Goal: Task Accomplishment & Management: Manage account settings

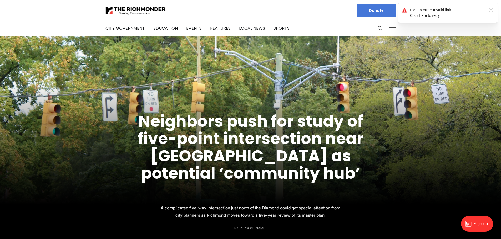
click at [491, 10] on icon ".a{fill:none;stroke:currentColor;stroke-linecap:round;stroke-linejoin:round;str…" at bounding box center [490, 10] width 8 height 8
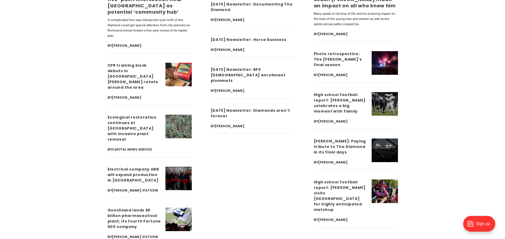
scroll to position [1990, 0]
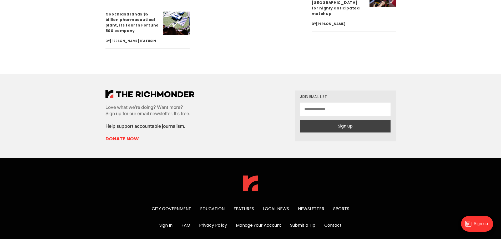
click at [159, 223] on link "Sign In" at bounding box center [165, 226] width 13 height 6
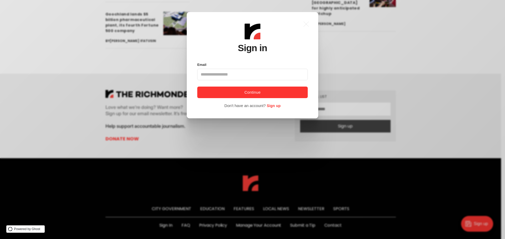
click at [212, 74] on input "Email" at bounding box center [252, 75] width 110 height 12
type input "**********"
click at [233, 90] on button "Continue" at bounding box center [252, 93] width 110 height 12
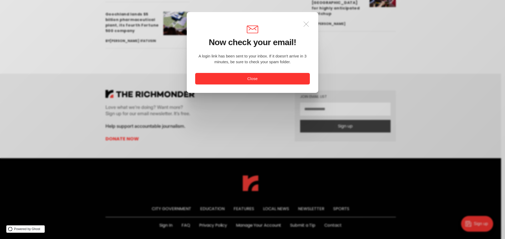
click at [307, 26] on icon ".a{fill:none;stroke:currentColor;stroke-linecap:round;stroke-linejoin:round;str…" at bounding box center [306, 24] width 12 height 12
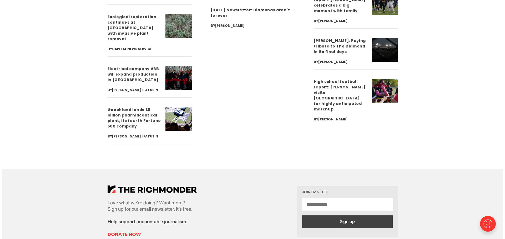
scroll to position [1990, 0]
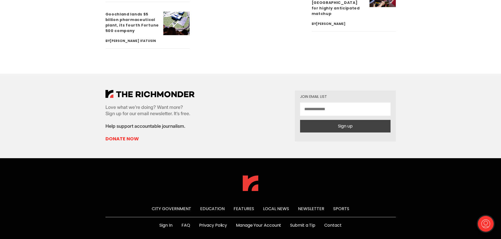
click at [260, 223] on link "Manage Your Account" at bounding box center [258, 226] width 45 height 6
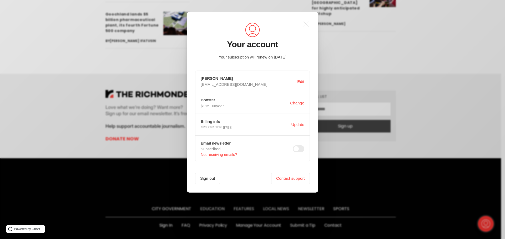
click at [130, 131] on div ".a{fill:none;stroke:currentColor;stroke-linecap:round;stroke-linejoin:round;str…" at bounding box center [256, 119] width 512 height 239
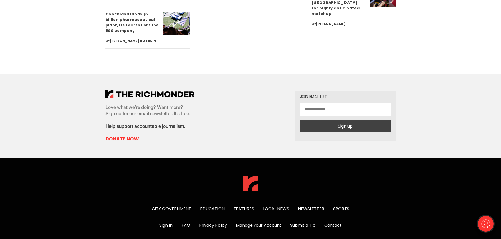
click at [248, 223] on link "Manage Your Account" at bounding box center [258, 226] width 45 height 6
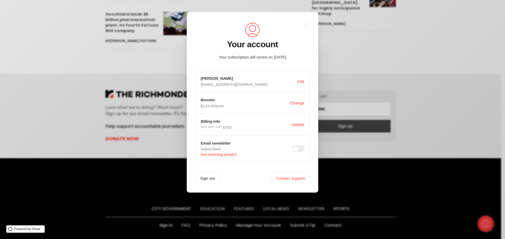
click at [424, 88] on div ".a{fill:none;stroke:currentColor;stroke-linecap:round;stroke-linejoin:round;str…" at bounding box center [256, 119] width 512 height 239
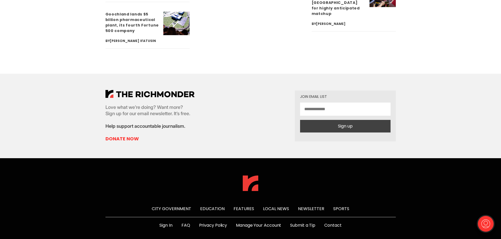
click at [242, 223] on link "Manage Your Account" at bounding box center [258, 226] width 45 height 6
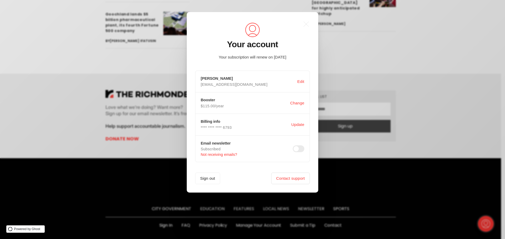
click at [275, 182] on link "Contact support" at bounding box center [290, 179] width 39 height 12
click at [296, 125] on button "Update" at bounding box center [297, 125] width 15 height 10
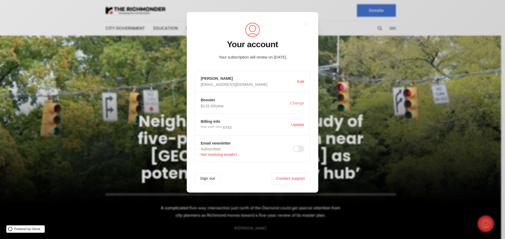
click at [297, 105] on button "Change" at bounding box center [297, 103] width 16 height 10
